Goal: Task Accomplishment & Management: Complete application form

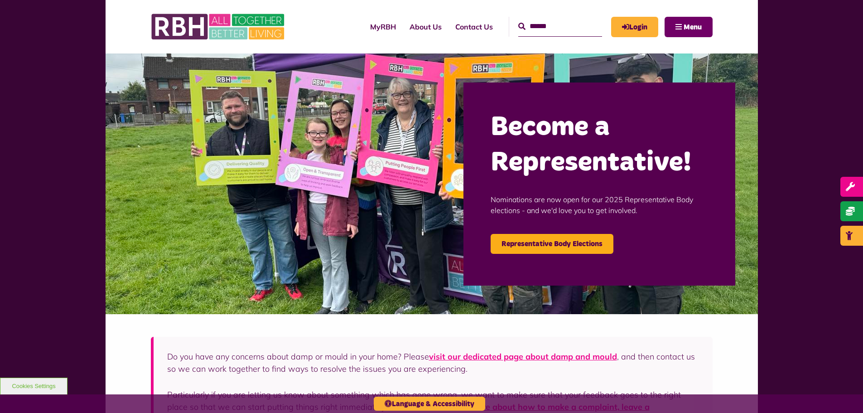
click at [691, 30] on span "Menu" at bounding box center [693, 27] width 18 height 7
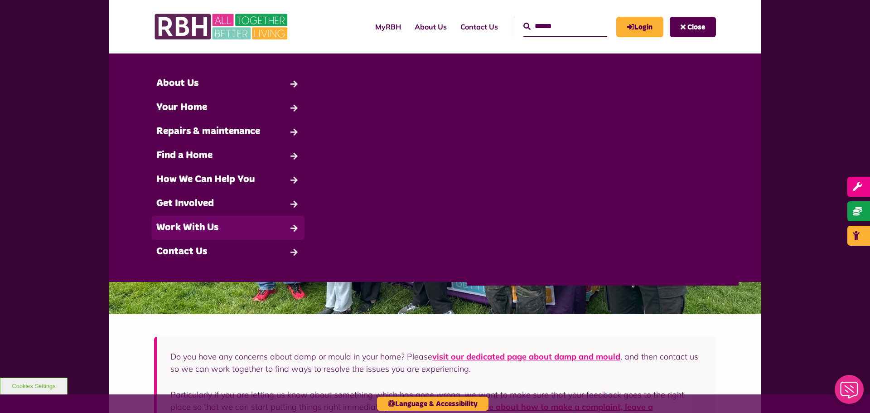
click at [265, 221] on link "Work With Us" at bounding box center [228, 228] width 153 height 24
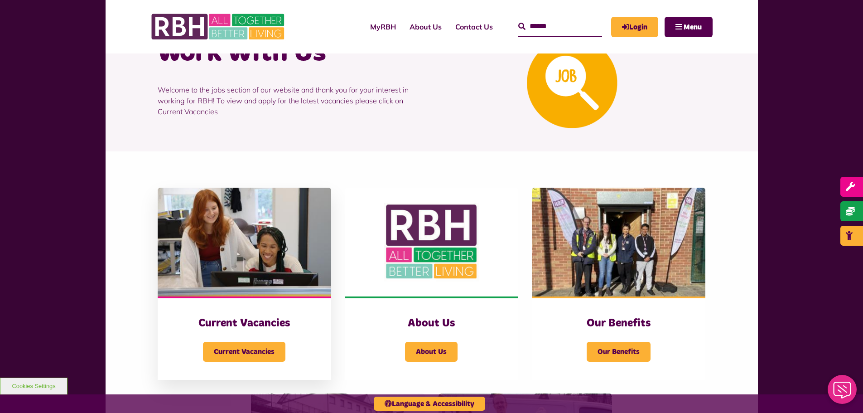
scroll to position [91, 0]
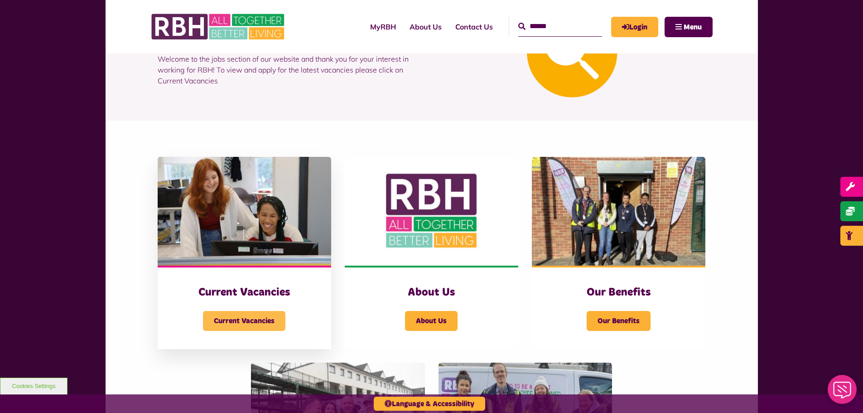
click at [229, 315] on span "Current Vacancies" at bounding box center [244, 321] width 82 height 20
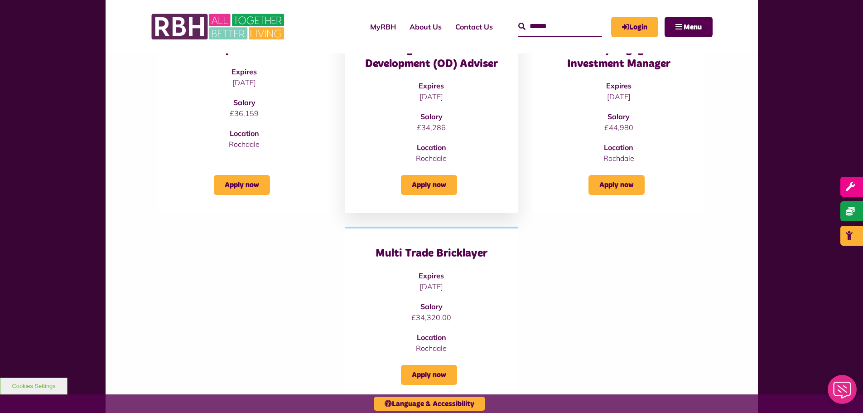
scroll to position [181, 0]
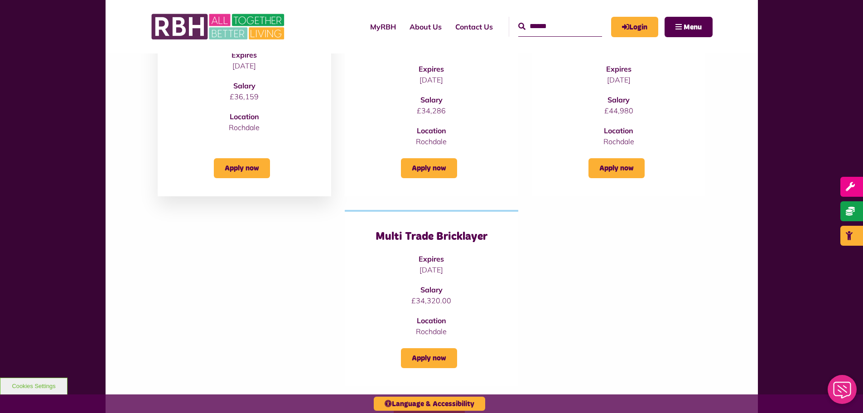
click at [232, 105] on div "People Adviser Expires 19/09/2025 Salary £36,159 Location Rochdale" at bounding box center [244, 79] width 137 height 106
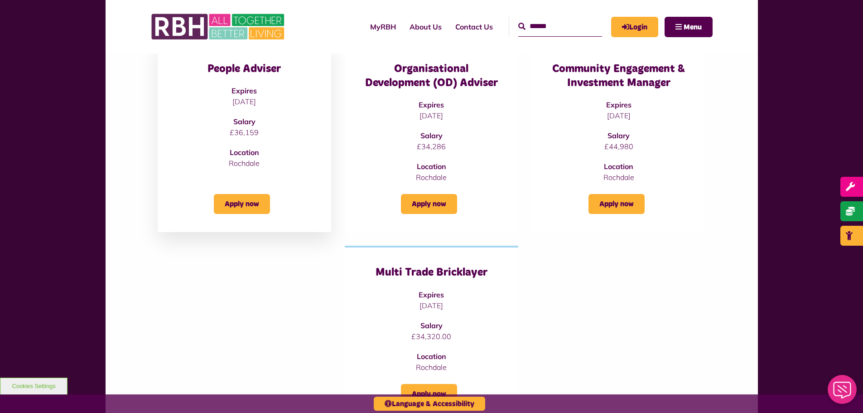
scroll to position [91, 0]
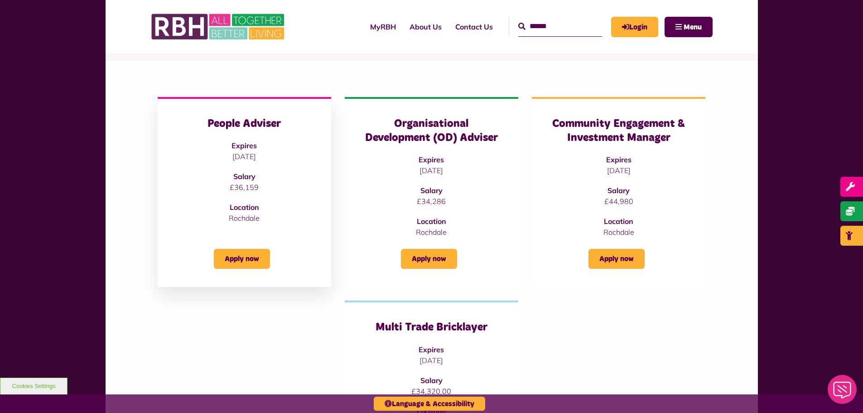
click at [245, 124] on h3 "People Adviser" at bounding box center [244, 124] width 137 height 14
click at [239, 257] on link "Apply now" at bounding box center [242, 259] width 56 height 20
